Goal: Navigation & Orientation: Find specific page/section

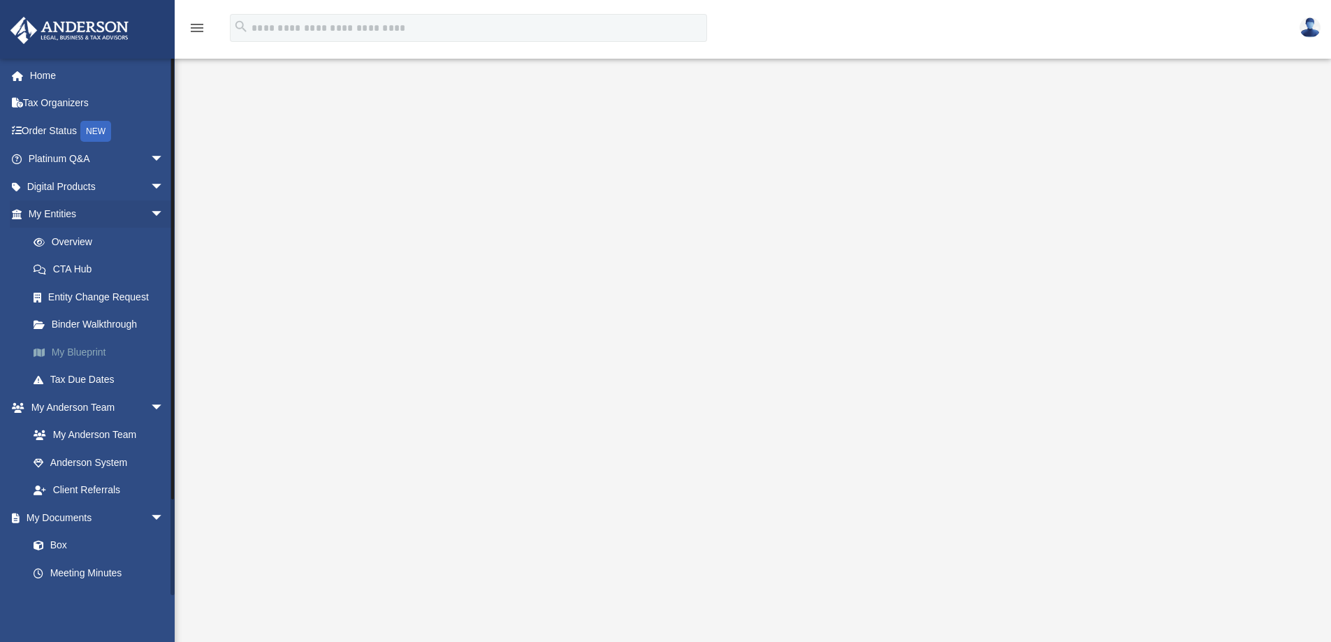
click at [64, 351] on link "My Blueprint" at bounding box center [103, 352] width 166 height 28
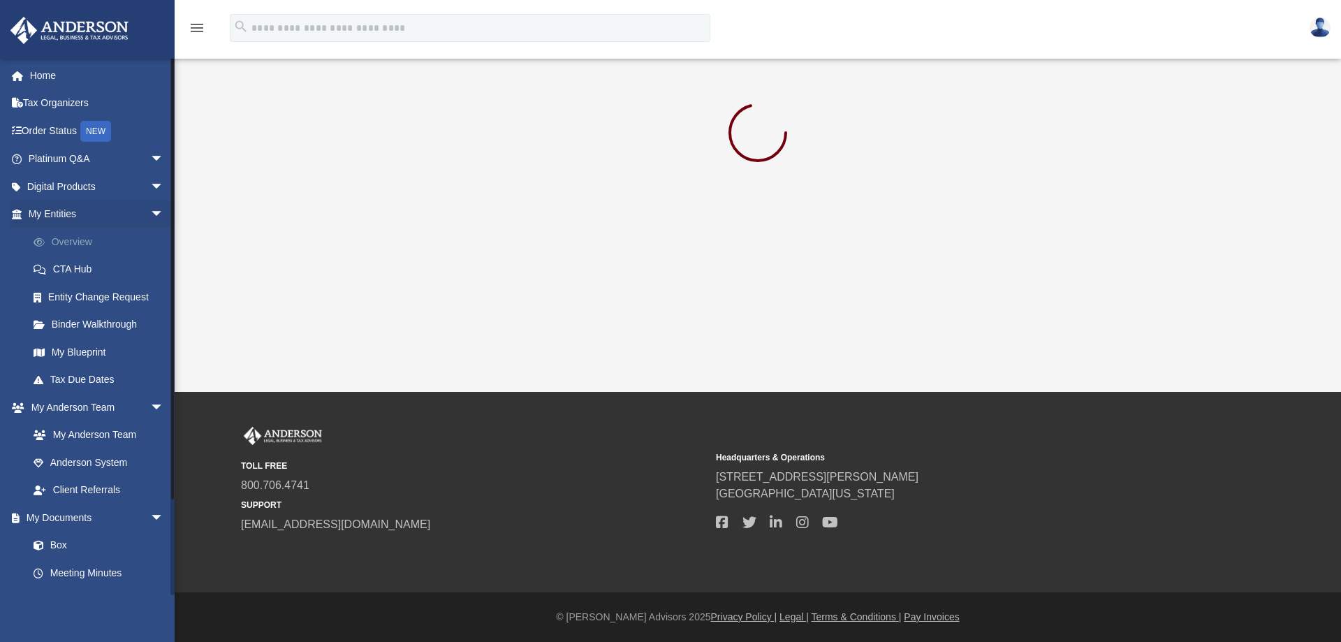
click at [81, 240] on link "Overview" at bounding box center [103, 242] width 166 height 28
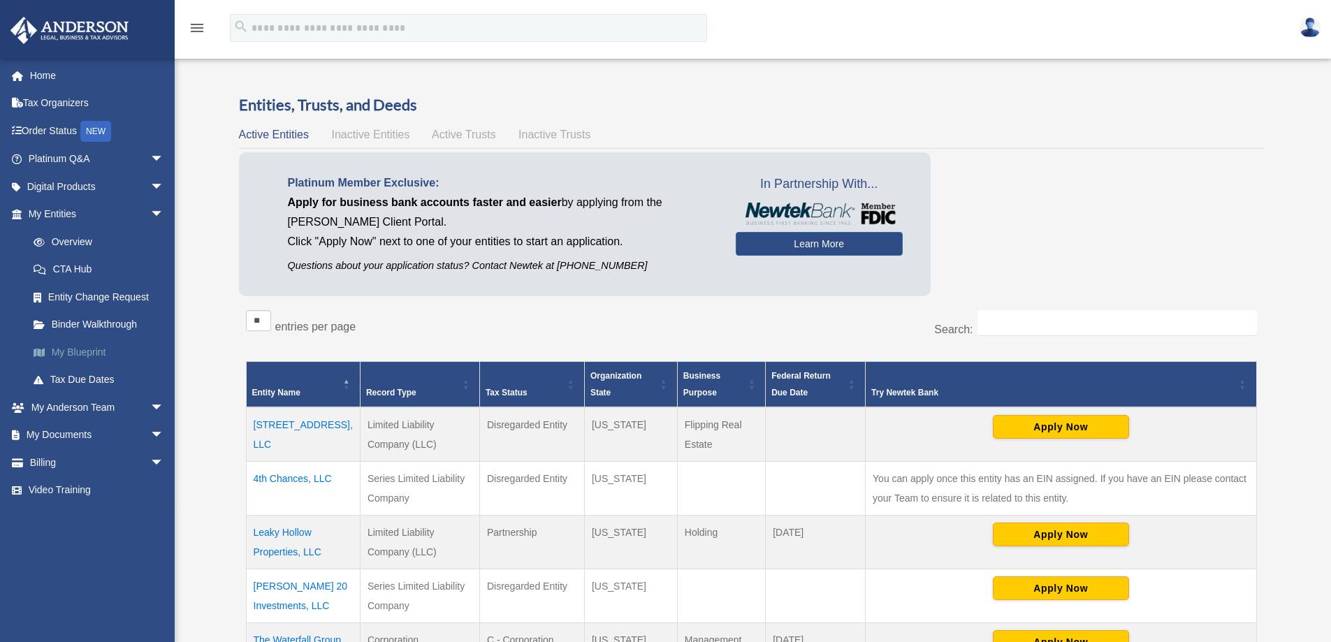
click at [72, 359] on link "My Blueprint" at bounding box center [103, 352] width 166 height 28
